Goal: Information Seeking & Learning: Learn about a topic

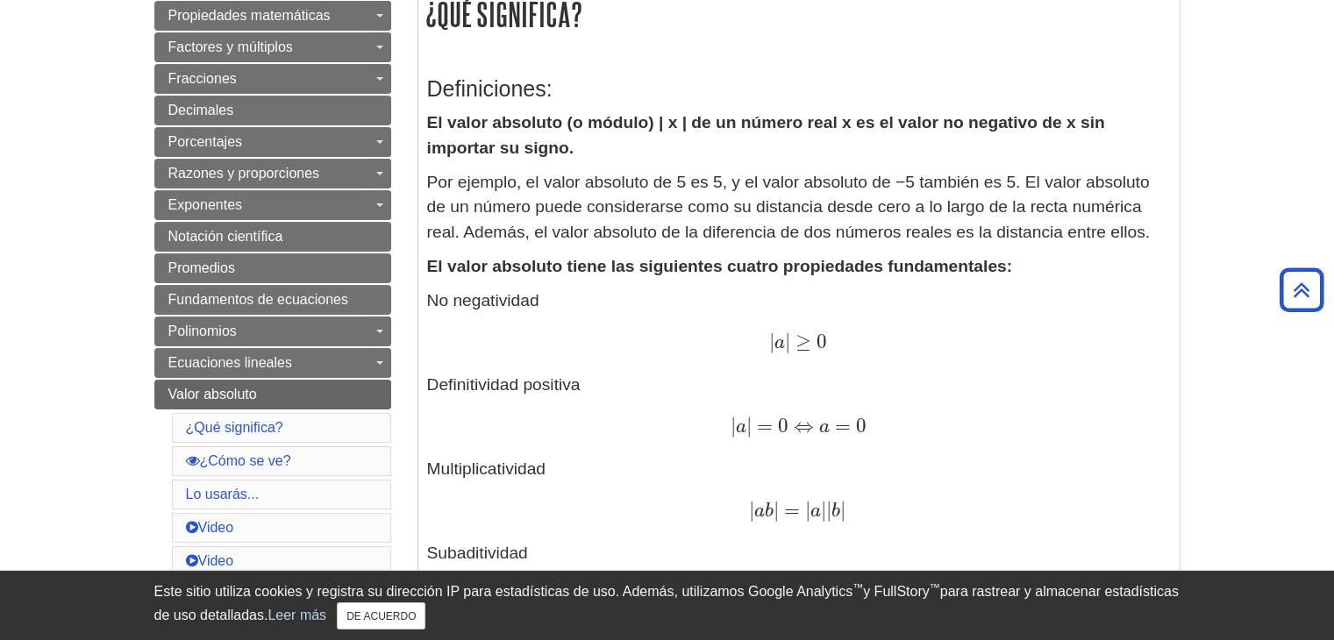
scroll to position [351, 0]
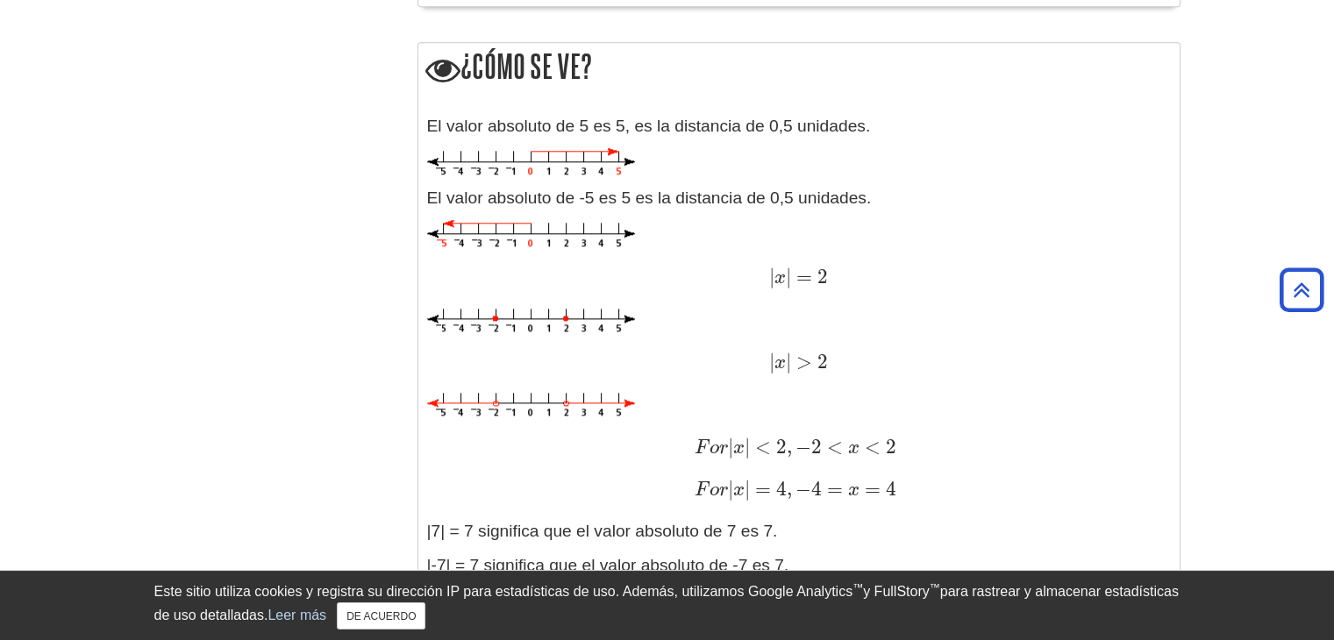
scroll to position [1787, 0]
